Goal: Information Seeking & Learning: Learn about a topic

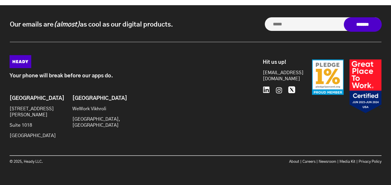
scroll to position [528, 0]
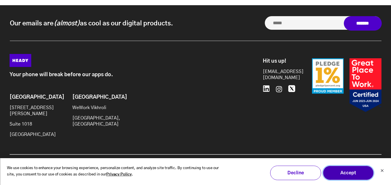
click at [343, 171] on button "Accept" at bounding box center [348, 173] width 51 height 14
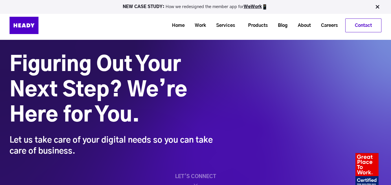
scroll to position [0, 0]
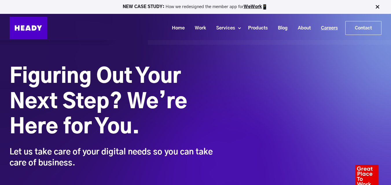
click at [326, 27] on link "Careers" at bounding box center [327, 28] width 27 height 11
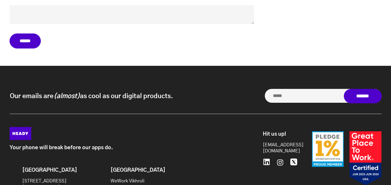
scroll to position [2882, 0]
